Goal: Task Accomplishment & Management: Use online tool/utility

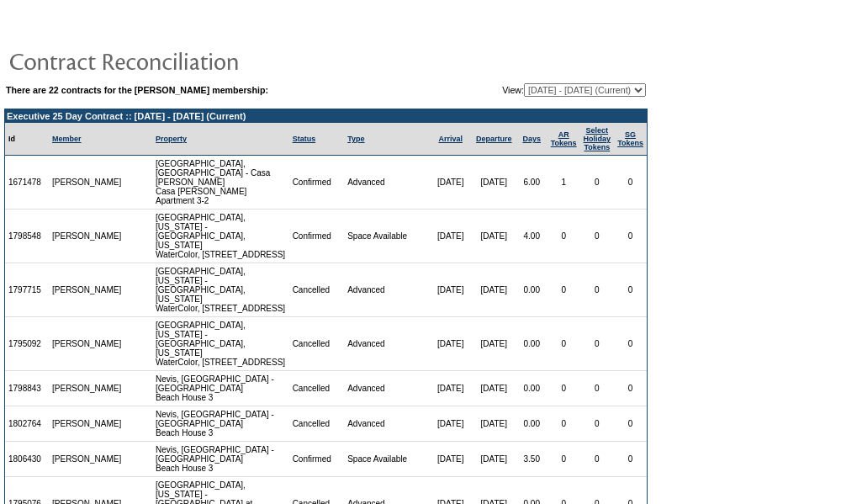
click at [556, 89] on select "09/18/07 - 09/30/08 10/01/08 - 09/30/09 10/01/09 - 09/30/10 10/01/10 - 09/30/11…" at bounding box center [585, 89] width 122 height 13
select select "124285"
click at [524, 83] on select "09/18/07 - 09/30/08 10/01/08 - 09/30/09 10/01/09 - 09/30/10 10/01/10 - 09/30/11…" at bounding box center [585, 89] width 122 height 13
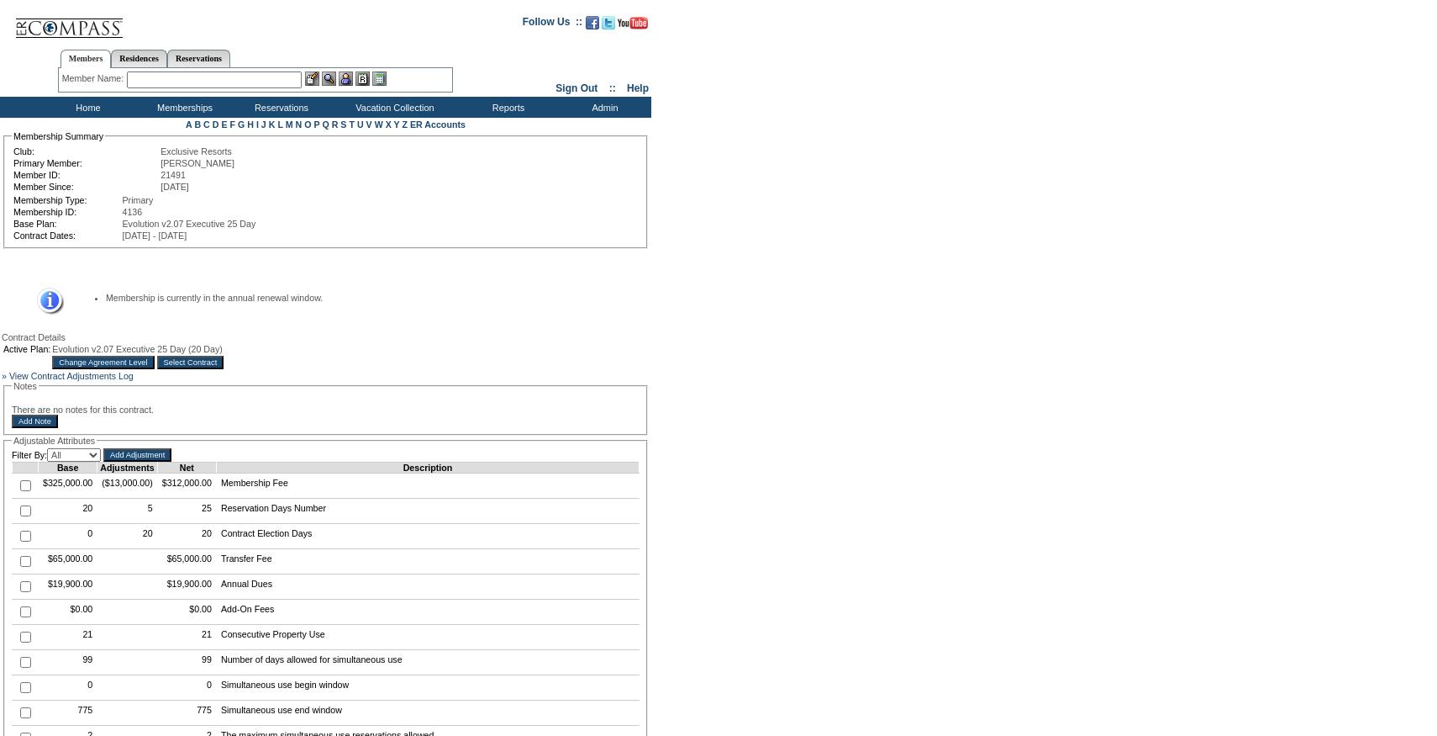
click at [26, 516] on input "checkbox" at bounding box center [25, 510] width 11 height 11
checkbox input "true"
click at [134, 461] on input "Add Adjustment" at bounding box center [137, 454] width 68 height 13
